Goal: Transaction & Acquisition: Purchase product/service

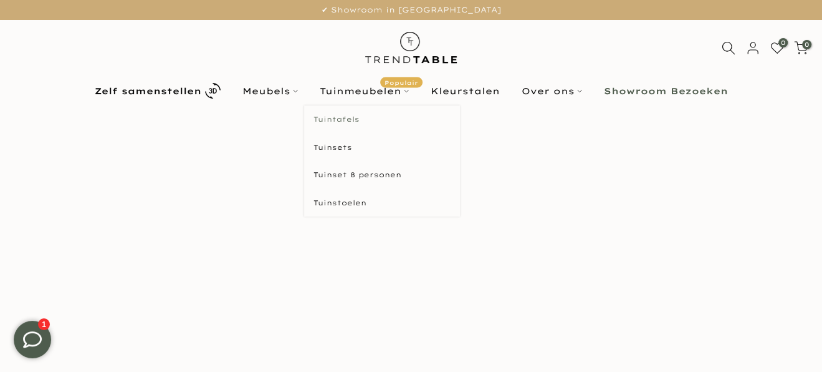
click at [345, 120] on link "Tuintafels" at bounding box center [382, 119] width 156 height 28
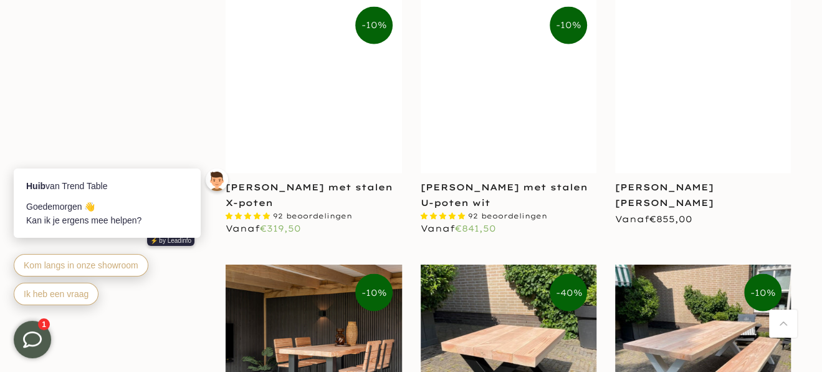
scroll to position [1870, 0]
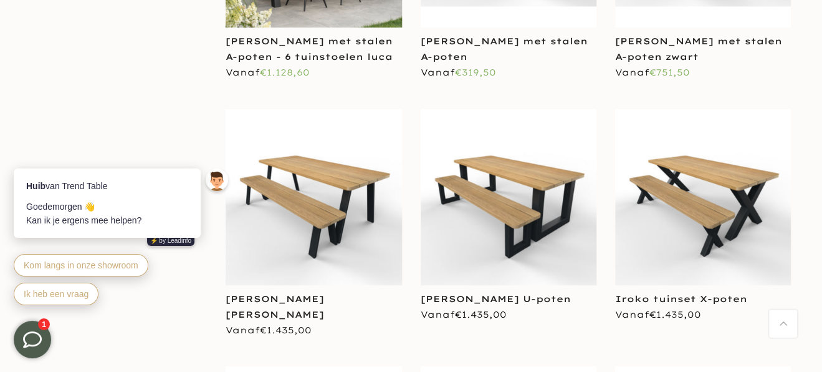
scroll to position [3990, 0]
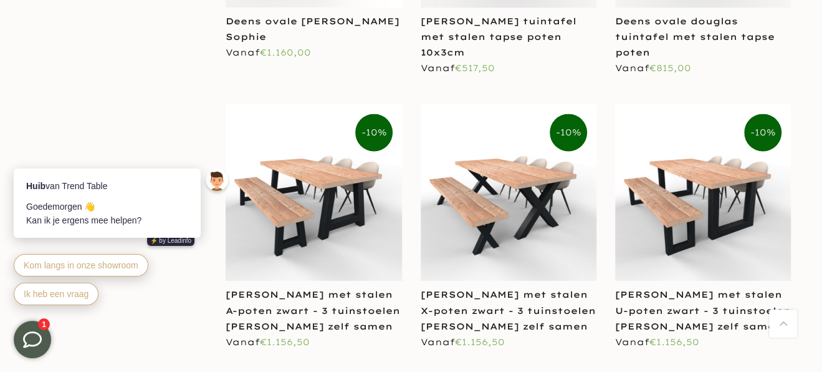
scroll to position [4426, 0]
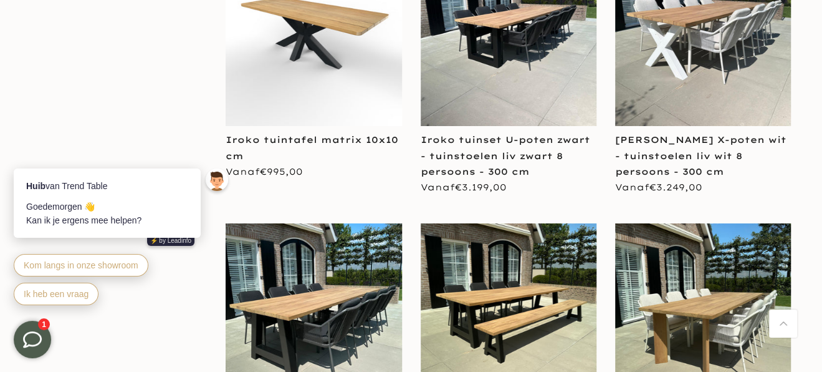
scroll to position [2930, 0]
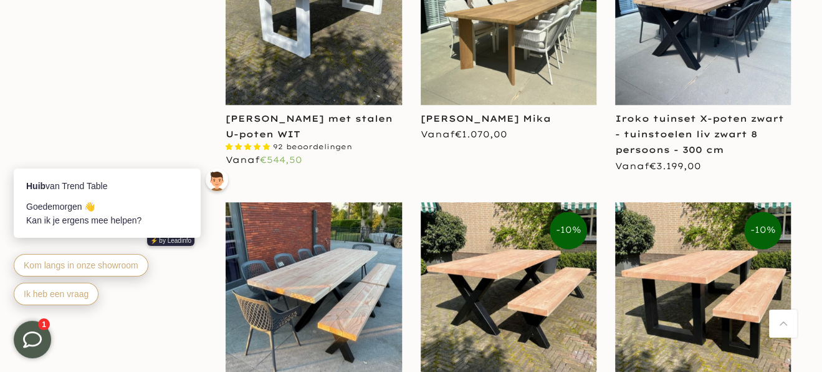
scroll to position [1059, 0]
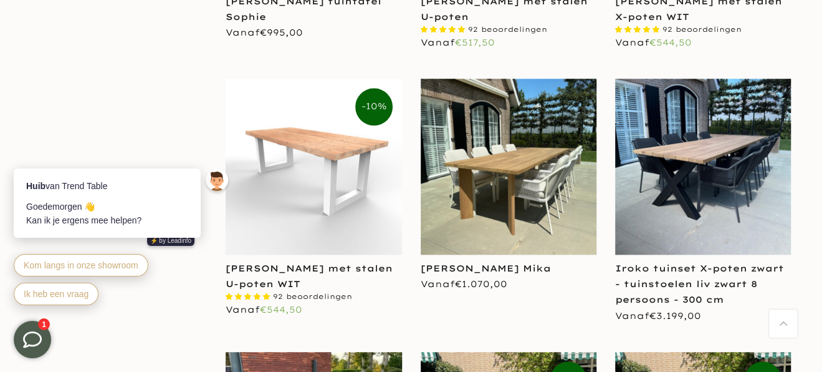
click at [324, 143] on img at bounding box center [314, 167] width 176 height 176
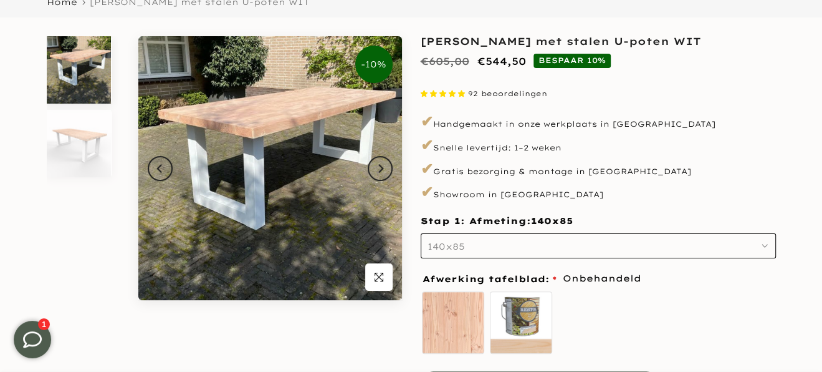
scroll to position [124, 0]
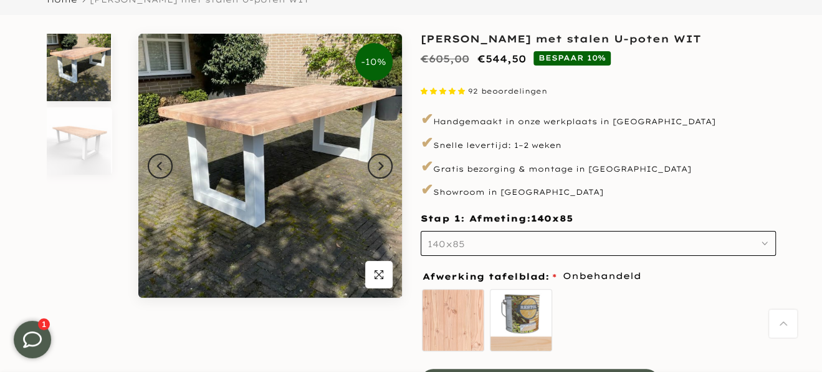
click at [767, 242] on icon "button" at bounding box center [765, 243] width 6 height 6
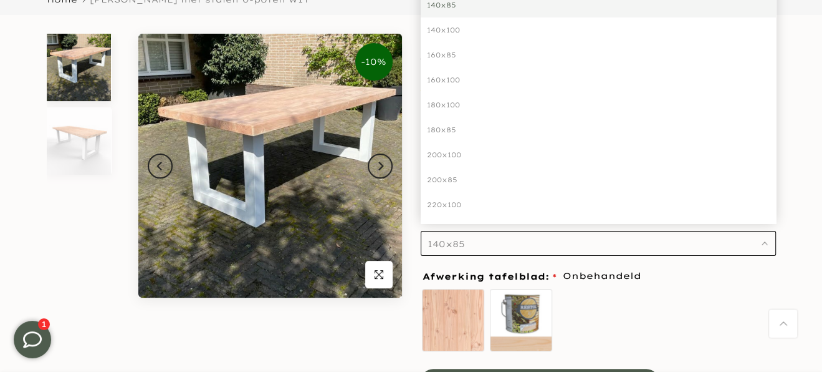
click at [767, 242] on icon "button" at bounding box center [765, 243] width 6 height 6
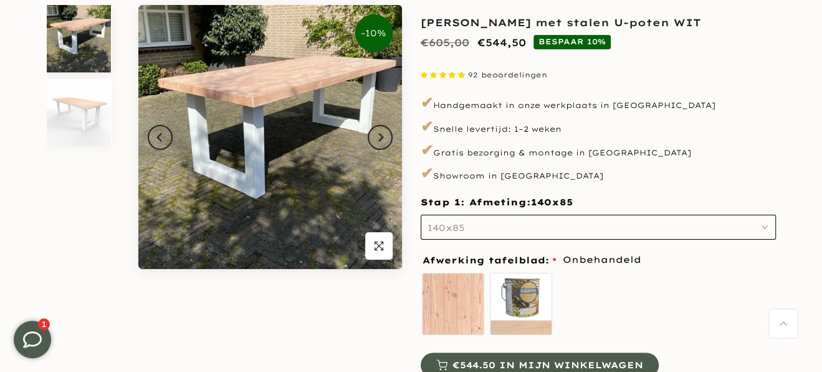
scroll to position [62, 0]
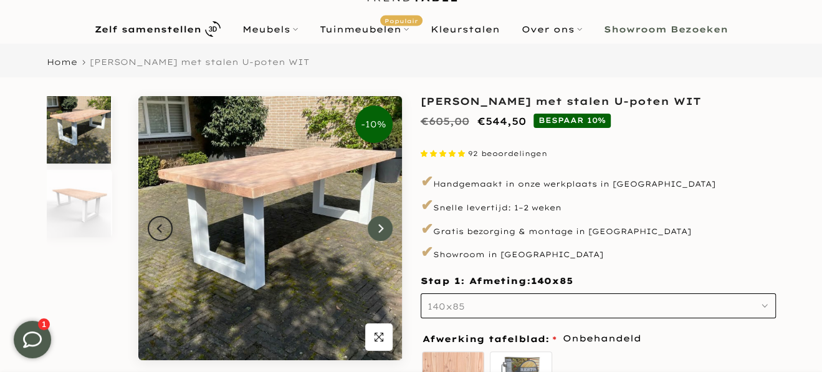
click at [381, 230] on icon "Next" at bounding box center [380, 228] width 9 height 10
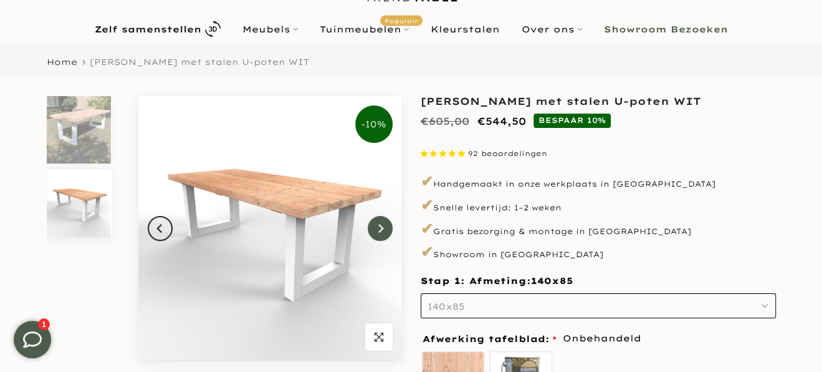
click at [381, 230] on icon "Next" at bounding box center [380, 228] width 9 height 10
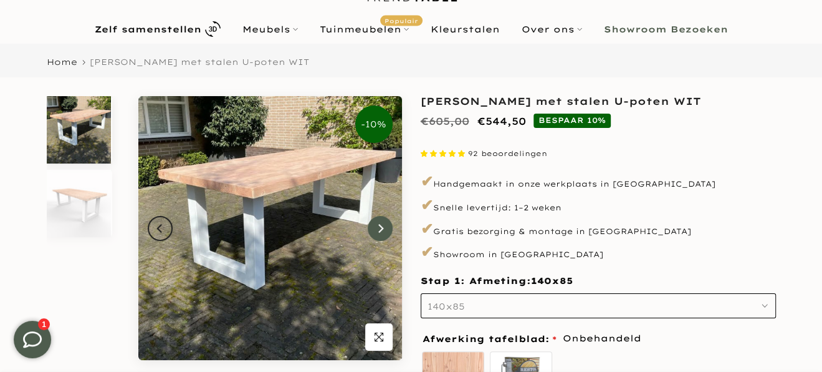
scroll to position [0, 0]
